Goal: Find specific page/section: Find specific page/section

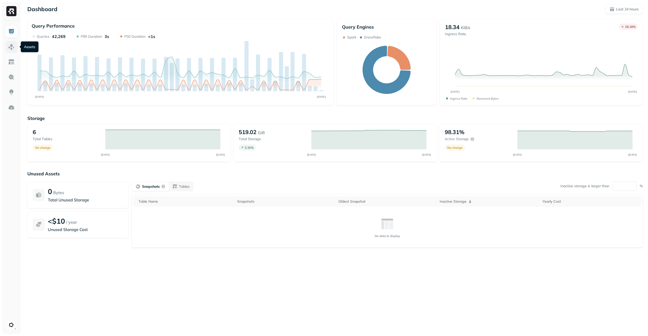
click at [11, 46] on img at bounding box center [11, 47] width 7 height 7
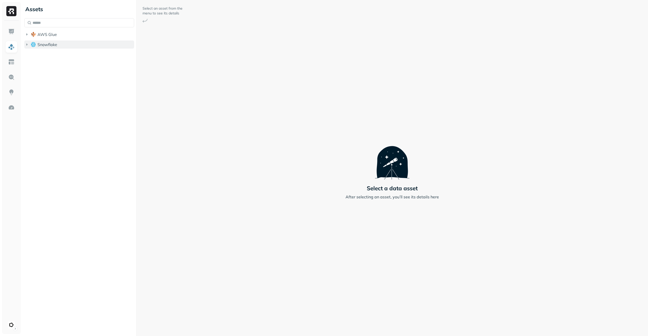
click at [48, 47] on button "Snowflake" at bounding box center [79, 44] width 110 height 8
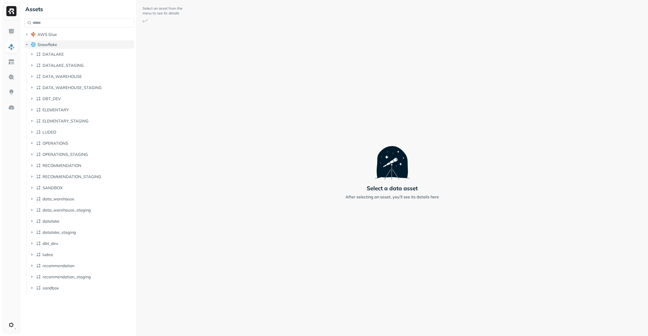
click at [52, 54] on span "DATALAKE" at bounding box center [53, 54] width 21 height 5
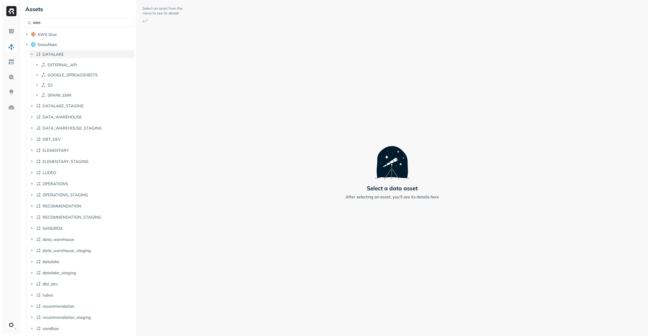
click at [53, 55] on span "DATALAKE" at bounding box center [53, 54] width 21 height 5
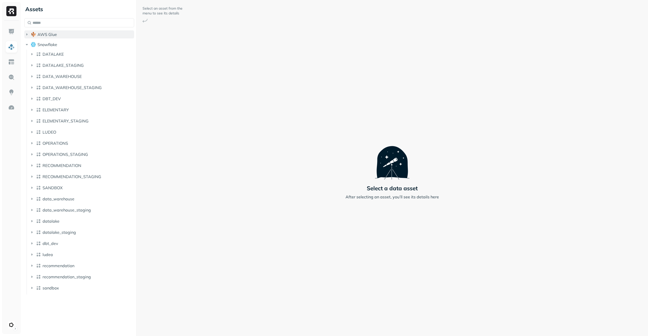
click at [51, 33] on span "AWS Glue" at bounding box center [46, 34] width 19 height 5
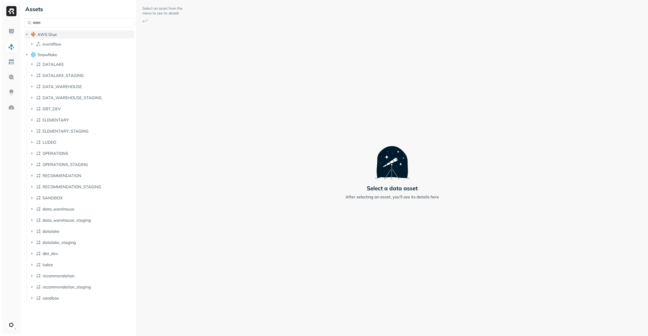
click at [51, 33] on span "AWS Glue" at bounding box center [46, 34] width 19 height 5
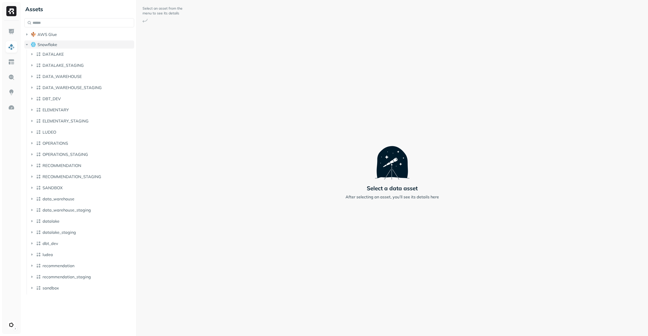
click at [50, 40] on button "Snowflake" at bounding box center [79, 44] width 110 height 8
